Goal: Navigation & Orientation: Find specific page/section

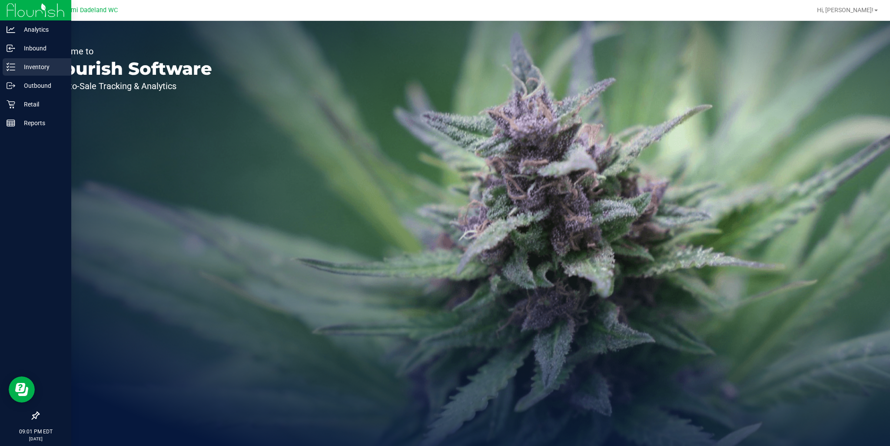
click at [31, 68] on p "Inventory" at bounding box center [41, 67] width 52 height 10
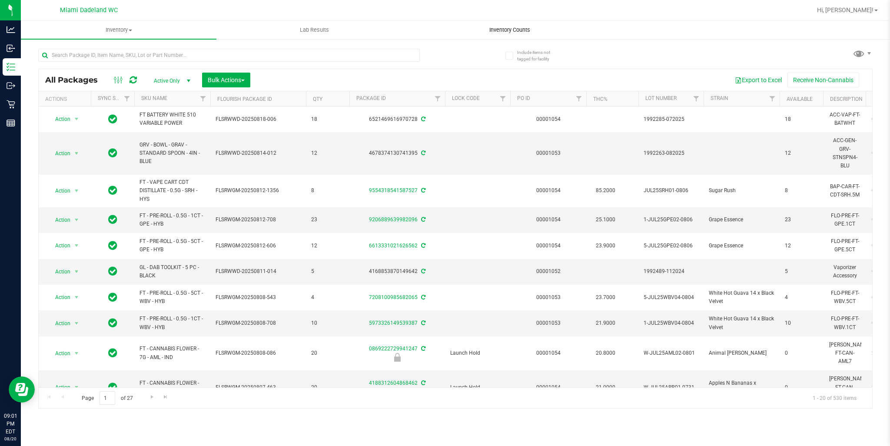
click at [509, 34] on uib-tab-heading "Inventory Counts" at bounding box center [509, 29] width 195 height 17
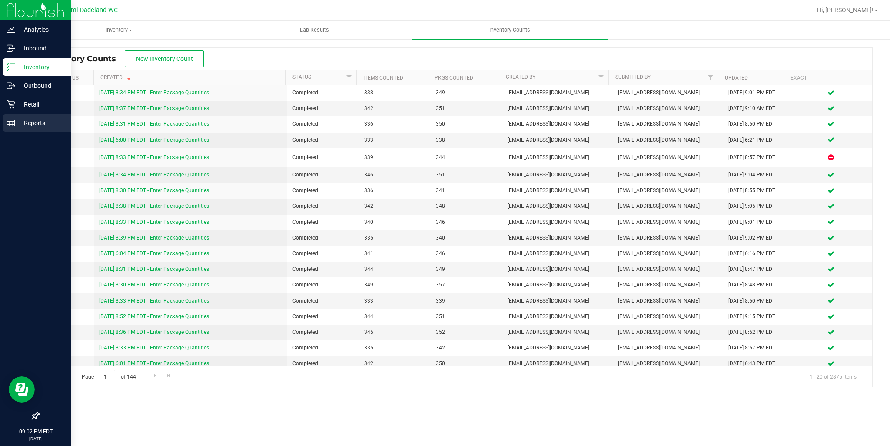
click at [19, 116] on div "Reports" at bounding box center [37, 122] width 69 height 17
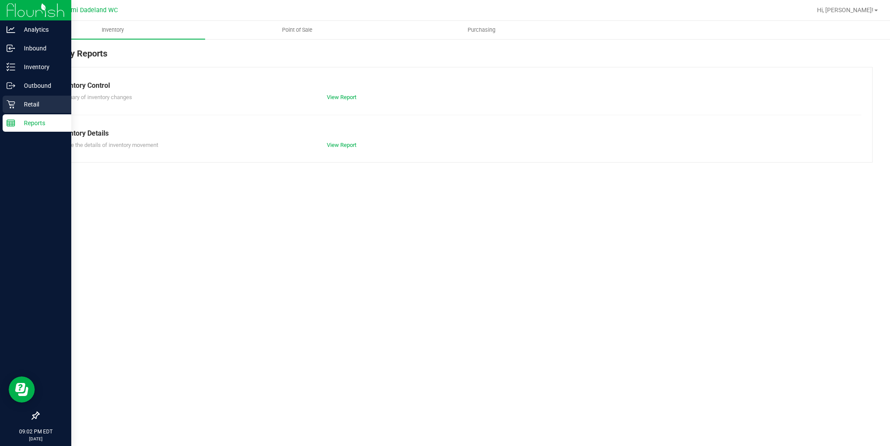
click at [20, 108] on p "Retail" at bounding box center [41, 104] width 52 height 10
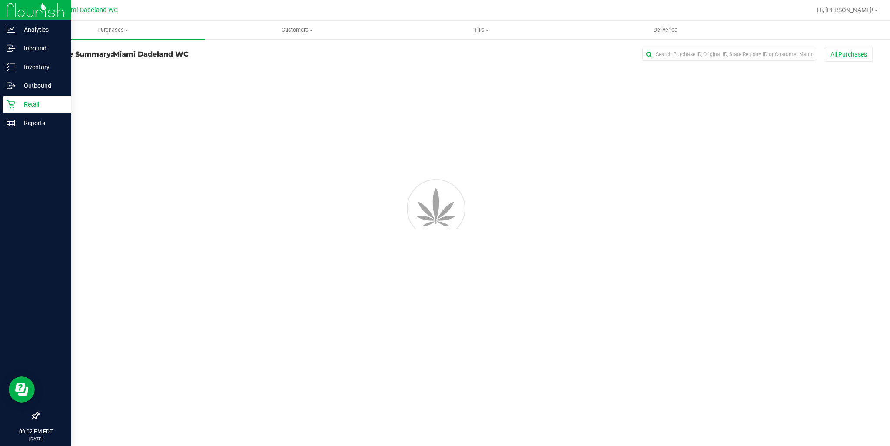
click at [20, 106] on p "Retail" at bounding box center [41, 104] width 52 height 10
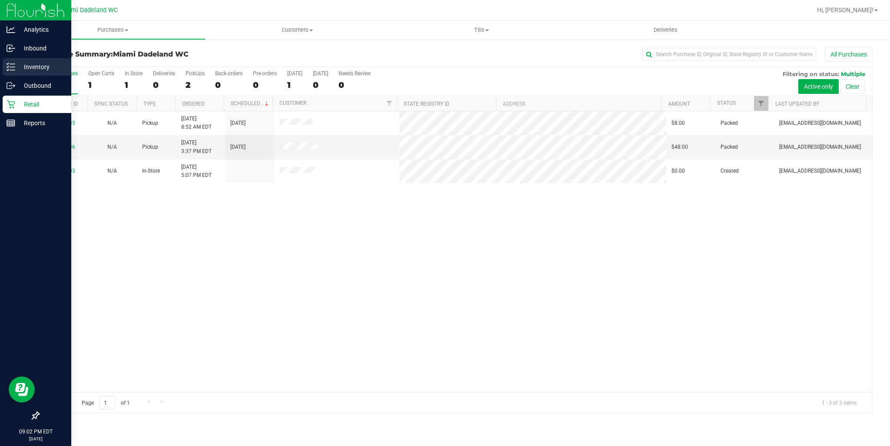
click at [26, 66] on p "Inventory" at bounding box center [41, 67] width 52 height 10
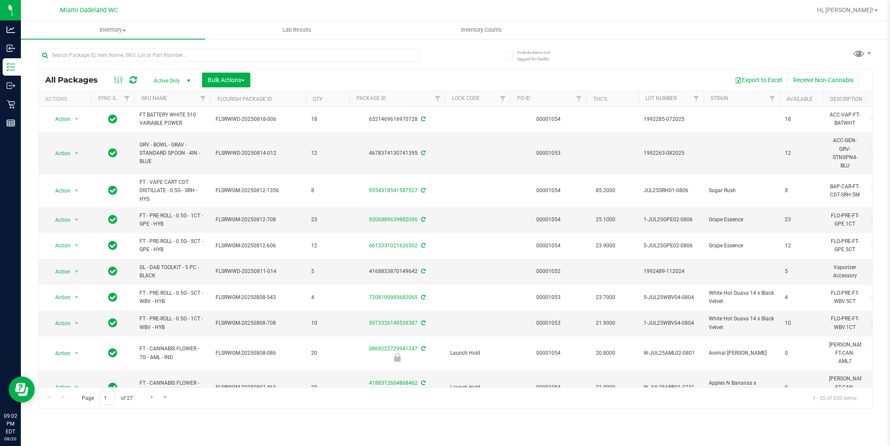
click at [684, 53] on div "All Packages Active Only Active Only Lab Samples Locked All External Internal B…" at bounding box center [455, 224] width 834 height 368
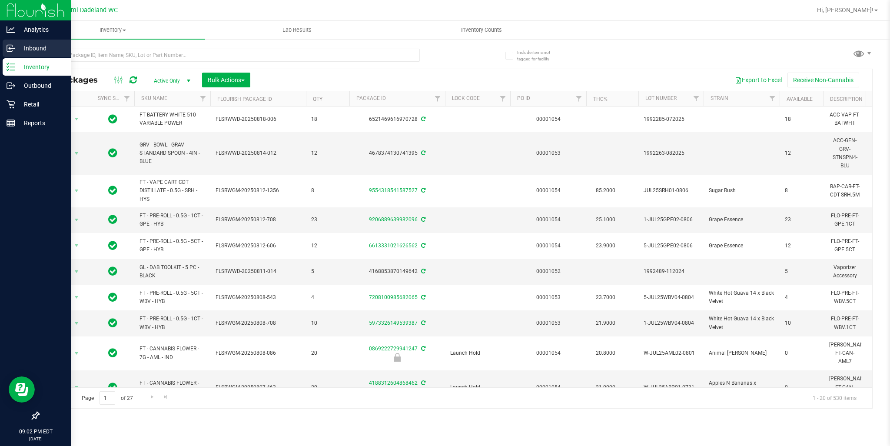
click at [31, 53] on p "Inbound" at bounding box center [41, 48] width 52 height 10
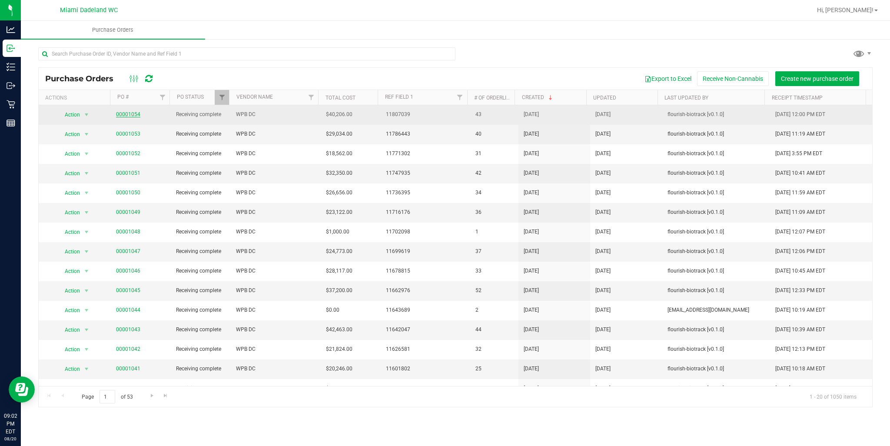
click at [121, 111] on link "00001054" at bounding box center [128, 114] width 24 height 6
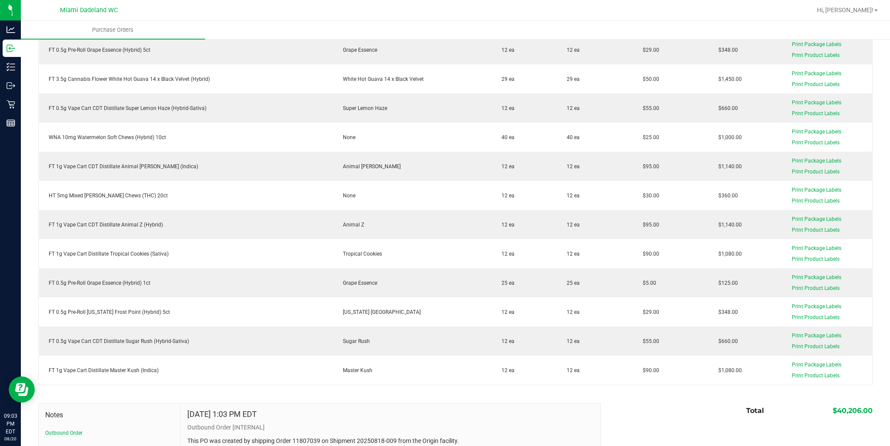
scroll to position [1130, 0]
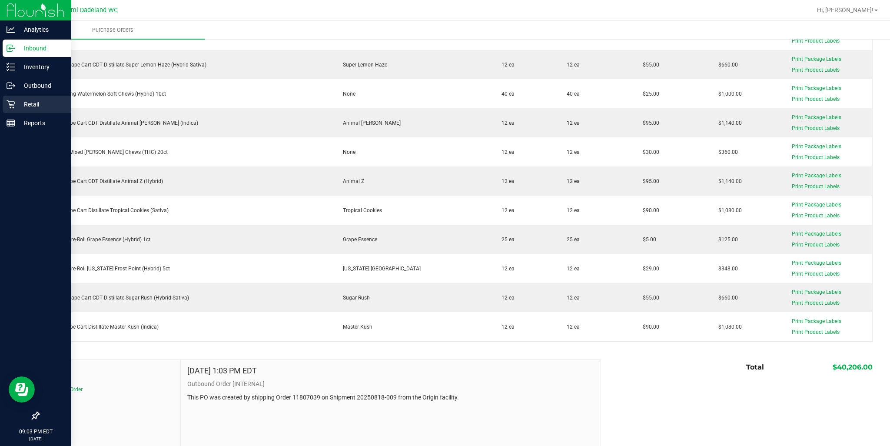
click at [17, 107] on p "Retail" at bounding box center [41, 104] width 52 height 10
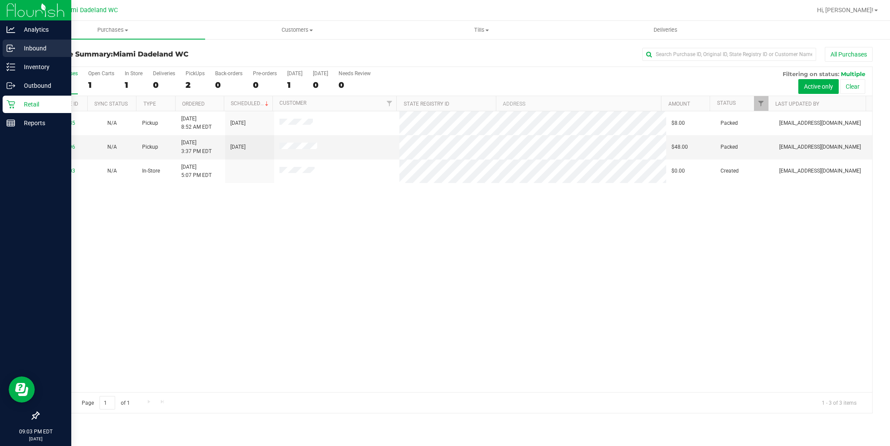
click at [45, 51] on p "Inbound" at bounding box center [41, 48] width 52 height 10
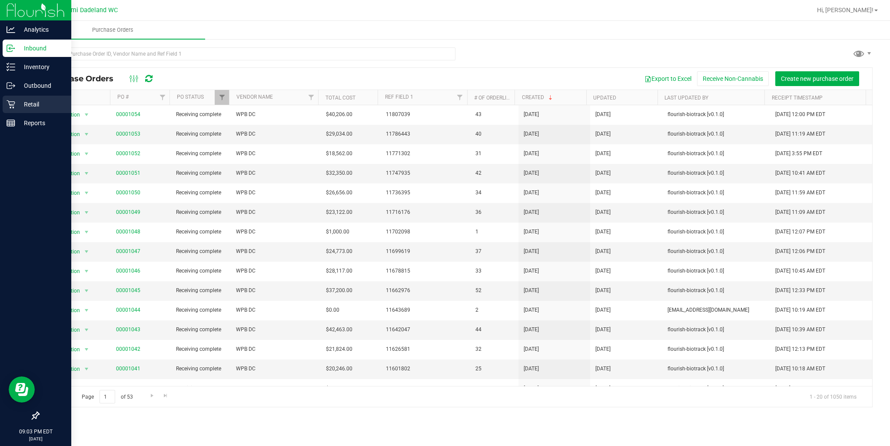
click at [16, 102] on p "Retail" at bounding box center [41, 104] width 52 height 10
